Goal: Task Accomplishment & Management: Manage account settings

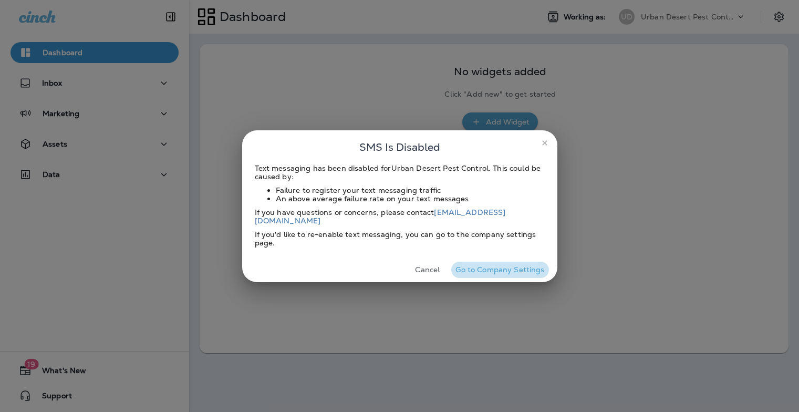
click at [514, 263] on button "Go to Company Settings" at bounding box center [499, 270] width 97 height 16
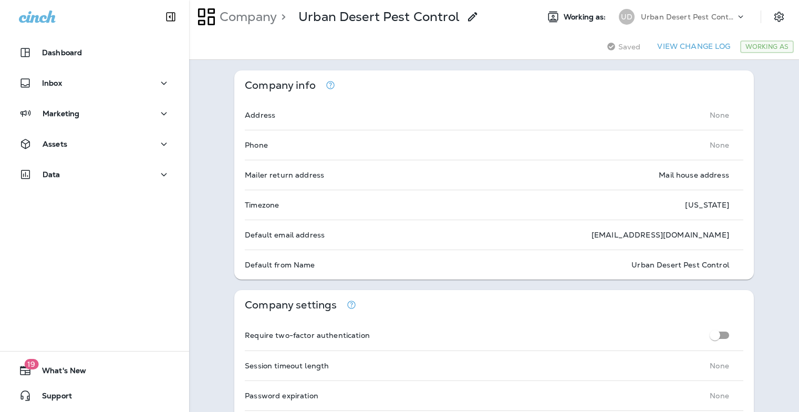
click at [664, 22] on div "Urban Desert Pest Control" at bounding box center [688, 17] width 95 height 16
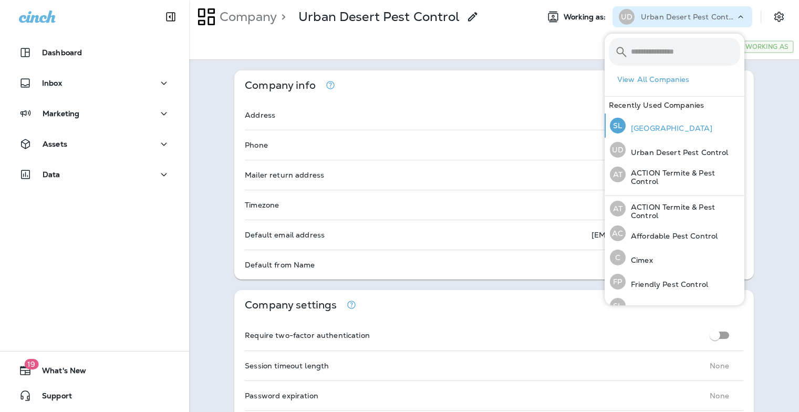
click at [665, 127] on p "[GEOGRAPHIC_DATA]" at bounding box center [669, 128] width 87 height 8
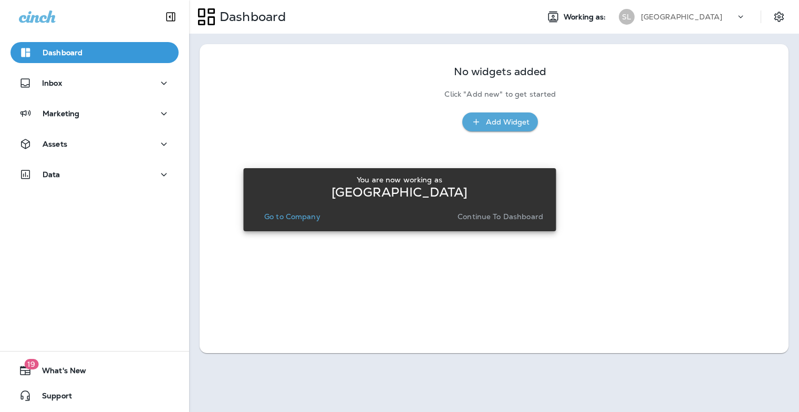
click at [483, 219] on p "Continue to Dashboard" at bounding box center [500, 216] width 86 height 8
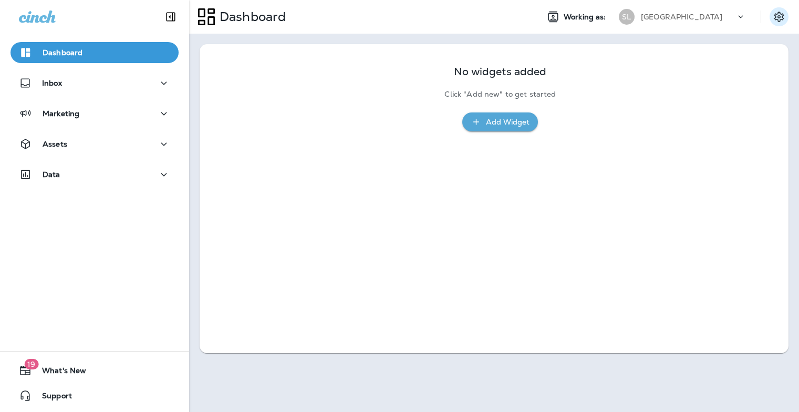
click at [772, 21] on button "Settings" at bounding box center [778, 16] width 19 height 19
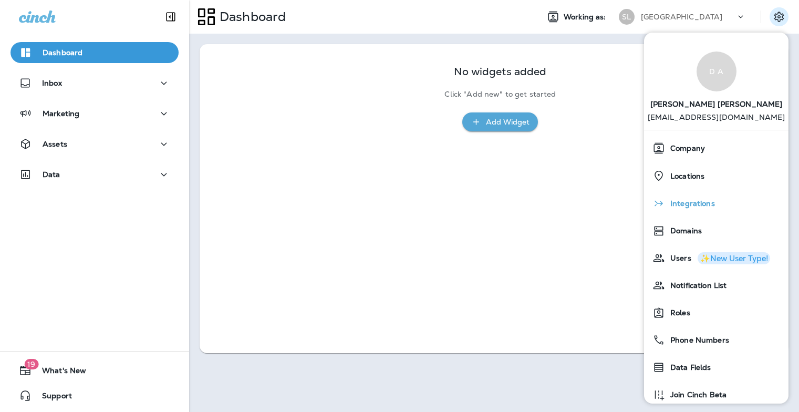
click at [691, 208] on span "Integrations" at bounding box center [690, 203] width 50 height 9
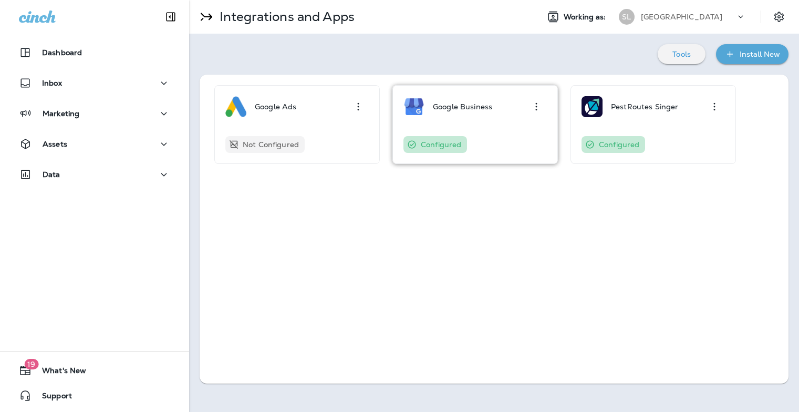
click at [492, 116] on div "Google Business" at bounding box center [462, 106] width 59 height 21
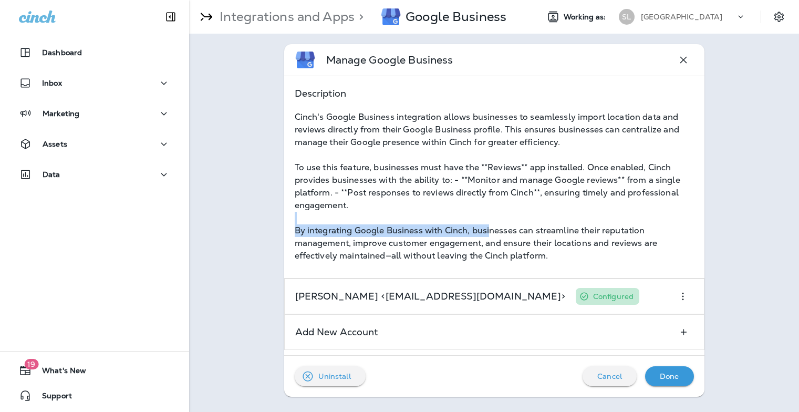
click at [488, 222] on div "Cinch's Google Business integration allows businesses to seamlessly import loca…" at bounding box center [494, 186] width 399 height 151
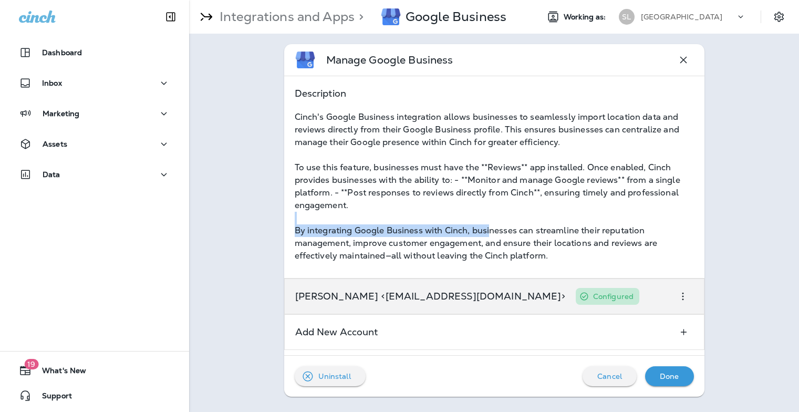
click at [679, 292] on icon "button" at bounding box center [683, 296] width 13 height 13
